Goal: Find specific page/section: Find specific page/section

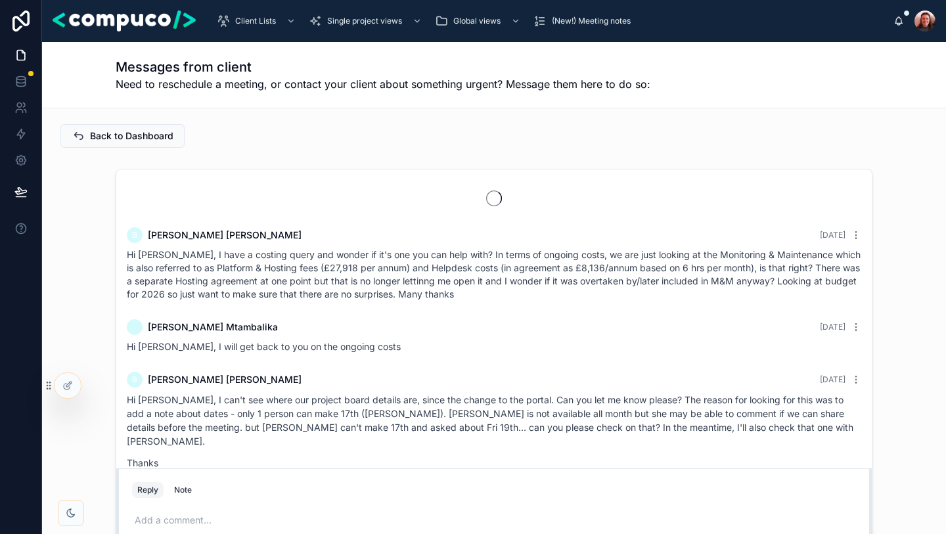
scroll to position [1554, 0]
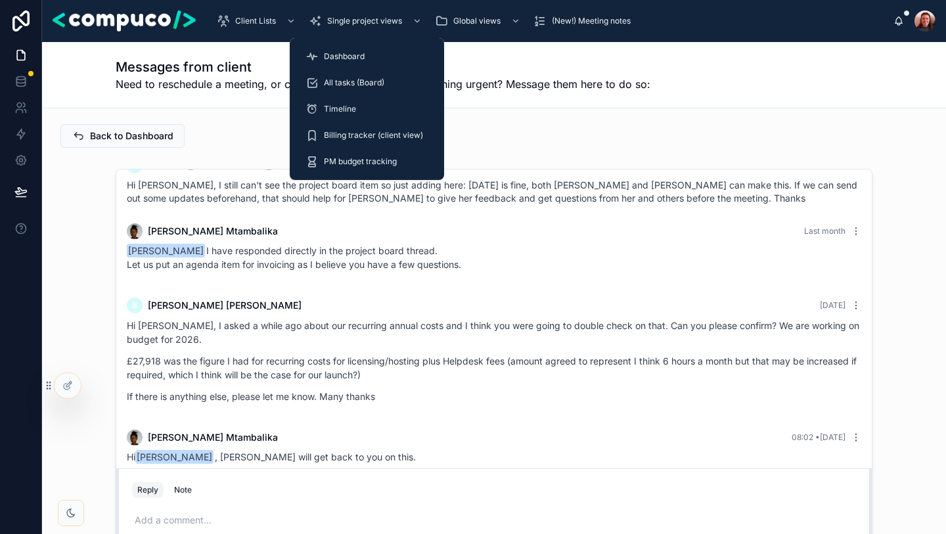
click at [348, 62] on div "Dashboard" at bounding box center [366, 56] width 123 height 21
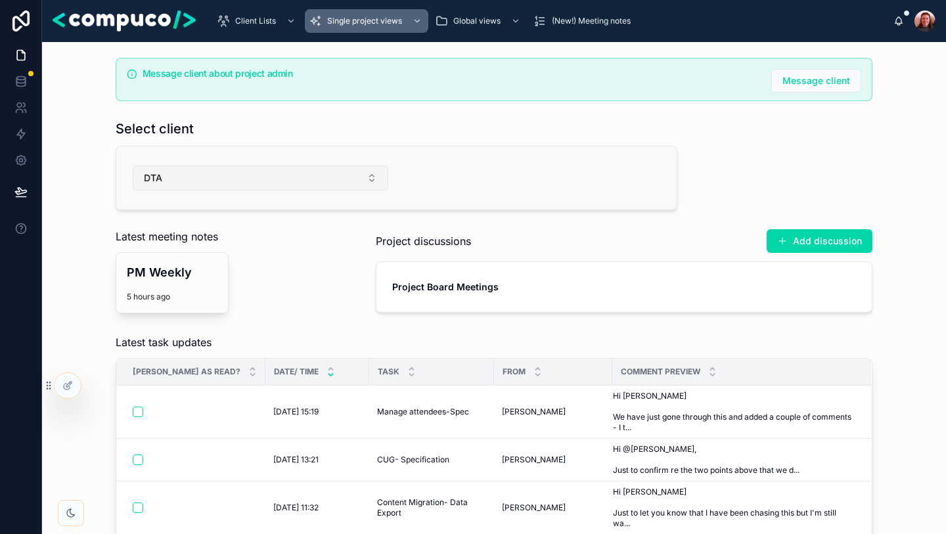
click at [234, 185] on button "DTA" at bounding box center [260, 177] width 255 height 25
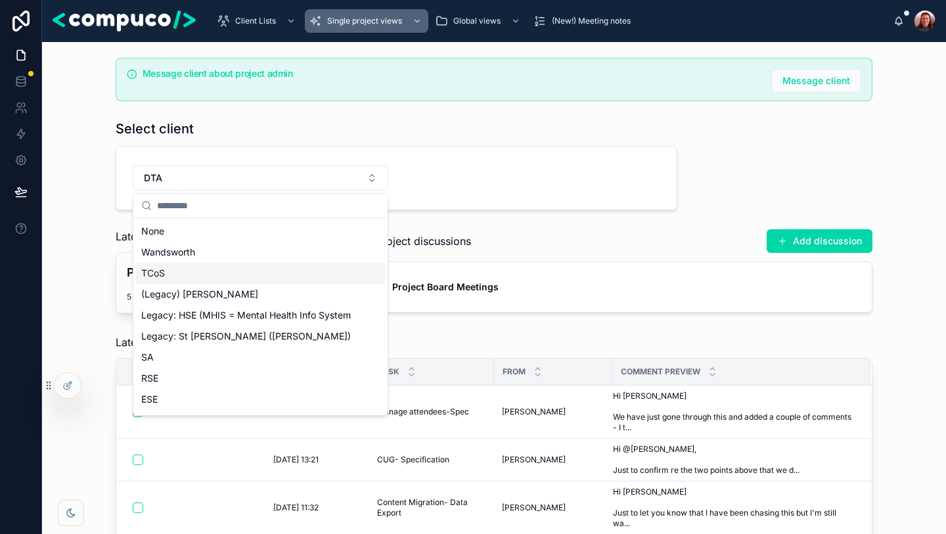
click at [227, 267] on div "TCoS" at bounding box center [260, 273] width 249 height 21
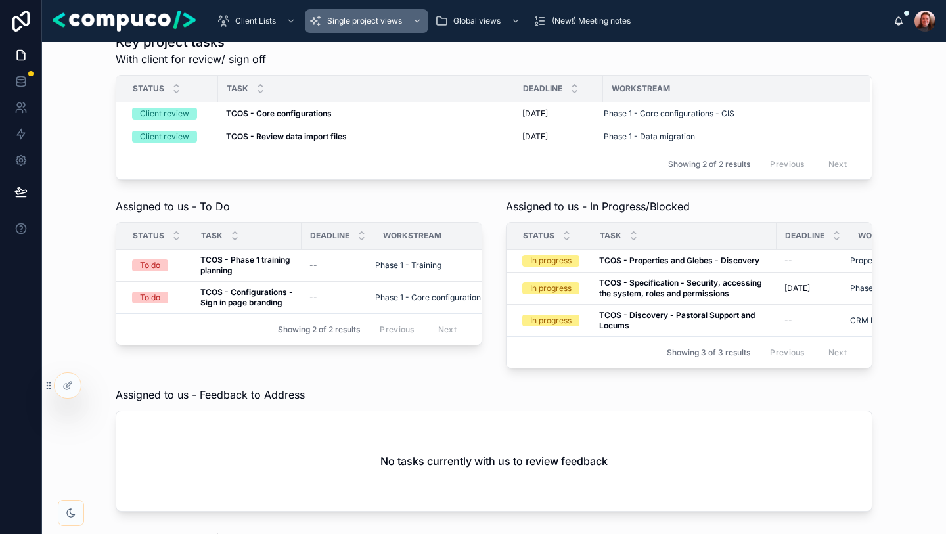
scroll to position [807, 0]
click at [305, 118] on td "TCOS - Core configurations TCOS - Core configurations" at bounding box center [366, 113] width 296 height 23
click at [301, 115] on strong "TCOS - Core configurations" at bounding box center [279, 113] width 106 height 10
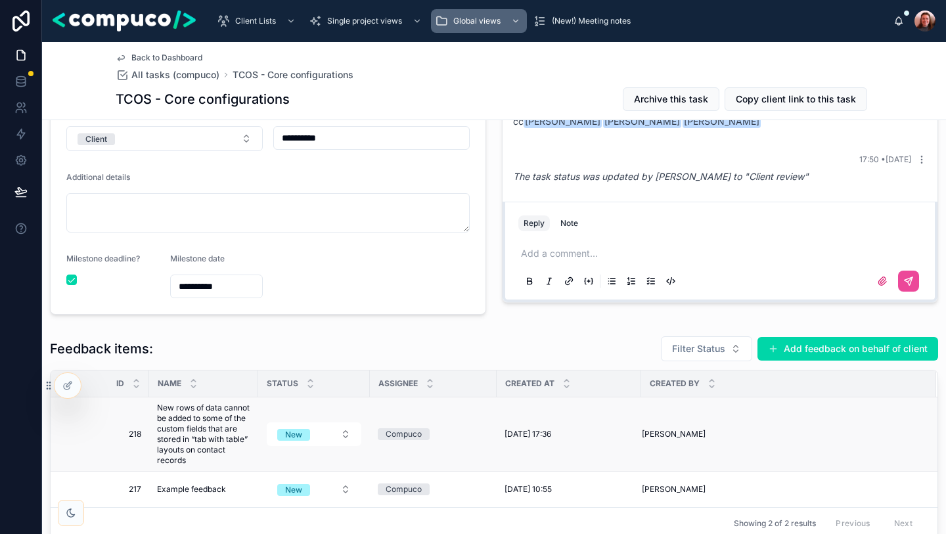
scroll to position [334, 0]
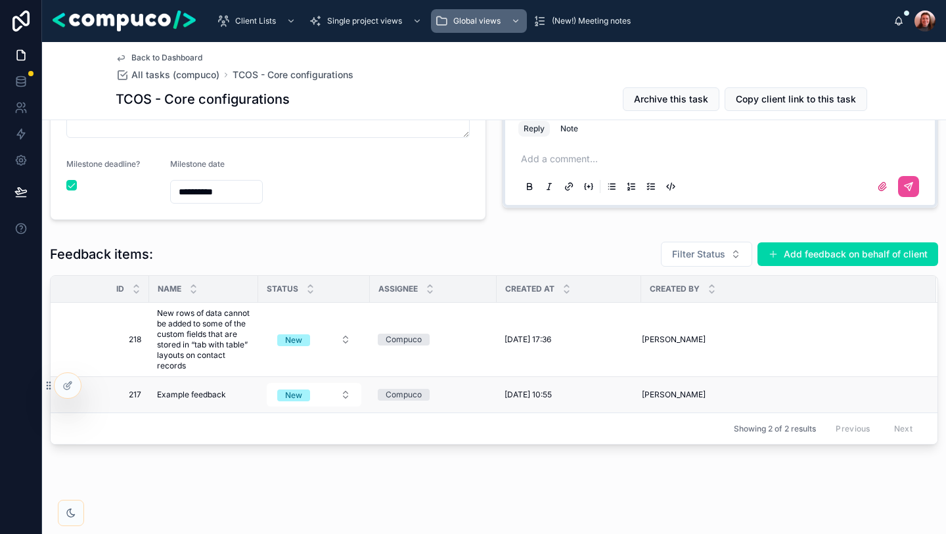
click at [527, 400] on td "10/09/2025 10:55 10/09/2025 10:55" at bounding box center [568, 395] width 144 height 36
click at [680, 395] on span "Richard Maclennan" at bounding box center [674, 394] width 64 height 11
